Goal: Transaction & Acquisition: Download file/media

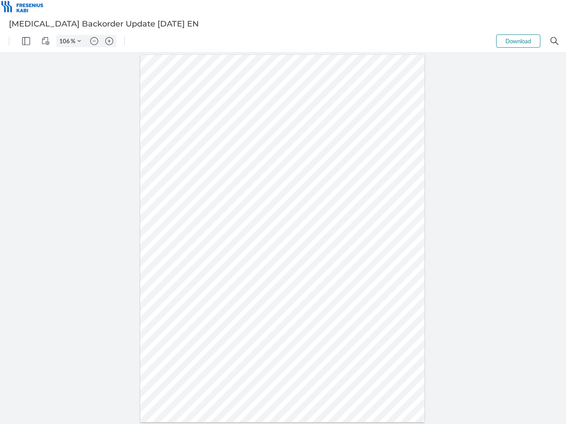
click at [26, 41] on img "Panel" at bounding box center [26, 41] width 8 height 8
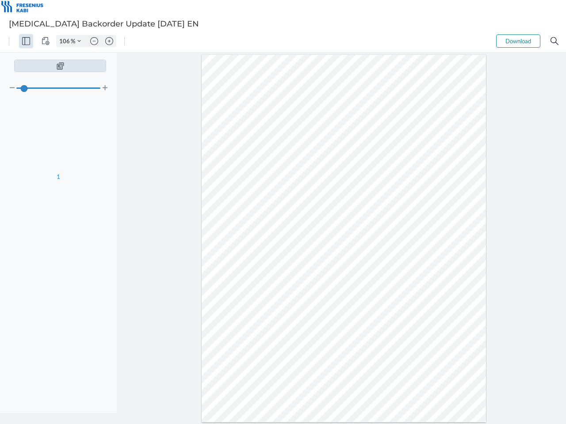
click at [46, 41] on img "View Controls" at bounding box center [46, 41] width 8 height 8
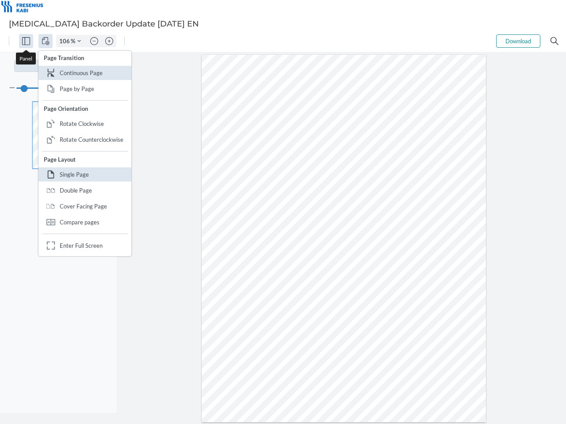
click at [66, 41] on input "106" at bounding box center [64, 41] width 14 height 8
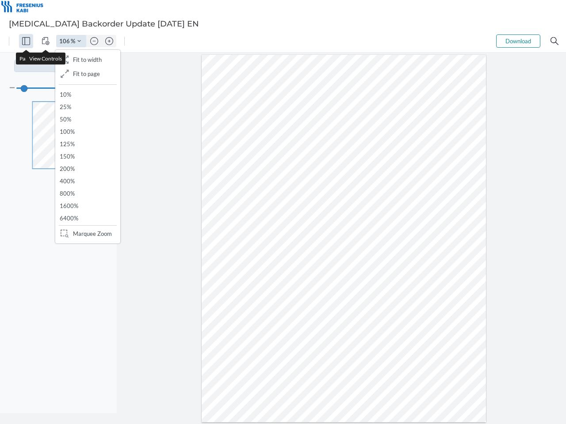
click at [79, 41] on img "Zoom Controls" at bounding box center [79, 41] width 4 height 4
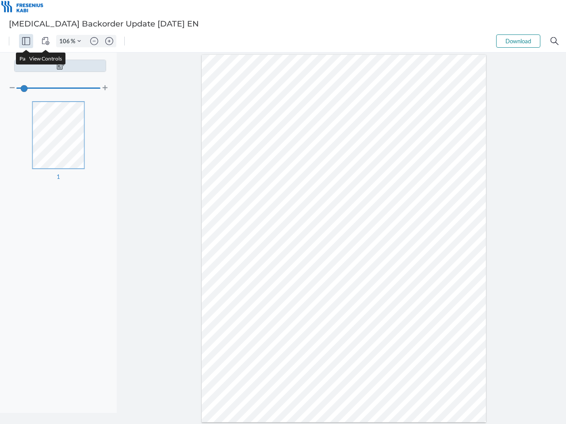
click at [94, 41] on img "Zoom out" at bounding box center [94, 41] width 8 height 8
click at [109, 41] on img "Zoom in" at bounding box center [109, 41] width 8 height 8
type input "106"
click at [518, 41] on button "Download" at bounding box center [518, 40] width 44 height 13
click at [554, 41] on img "Search" at bounding box center [554, 41] width 8 height 8
